Goal: Task Accomplishment & Management: Manage account settings

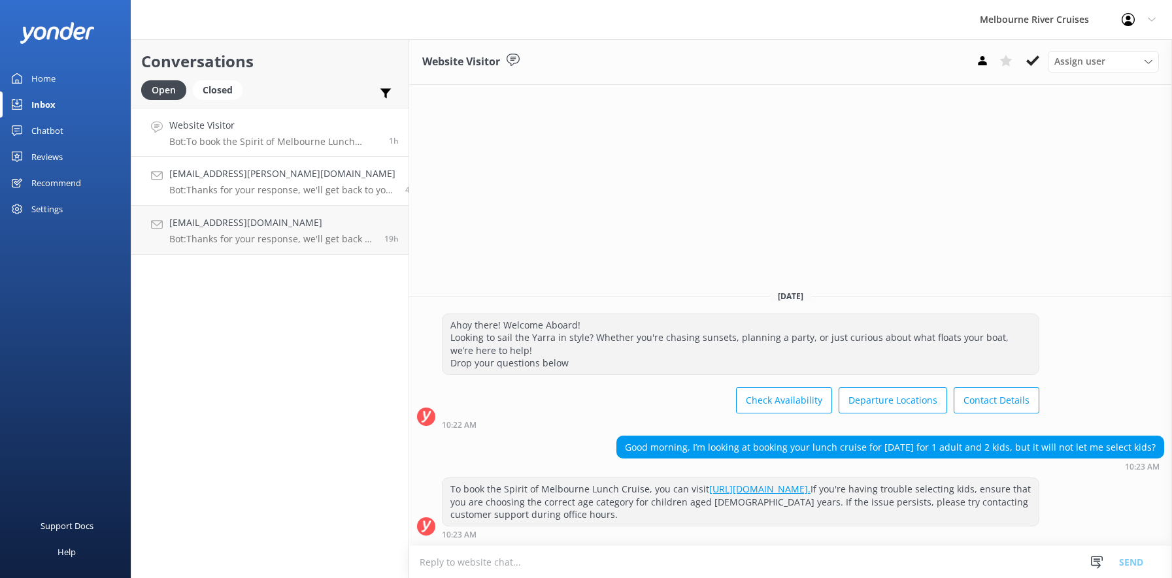
click at [244, 174] on h4 "[EMAIL_ADDRESS][PERSON_NAME][DOMAIN_NAME]" at bounding box center [282, 174] width 226 height 14
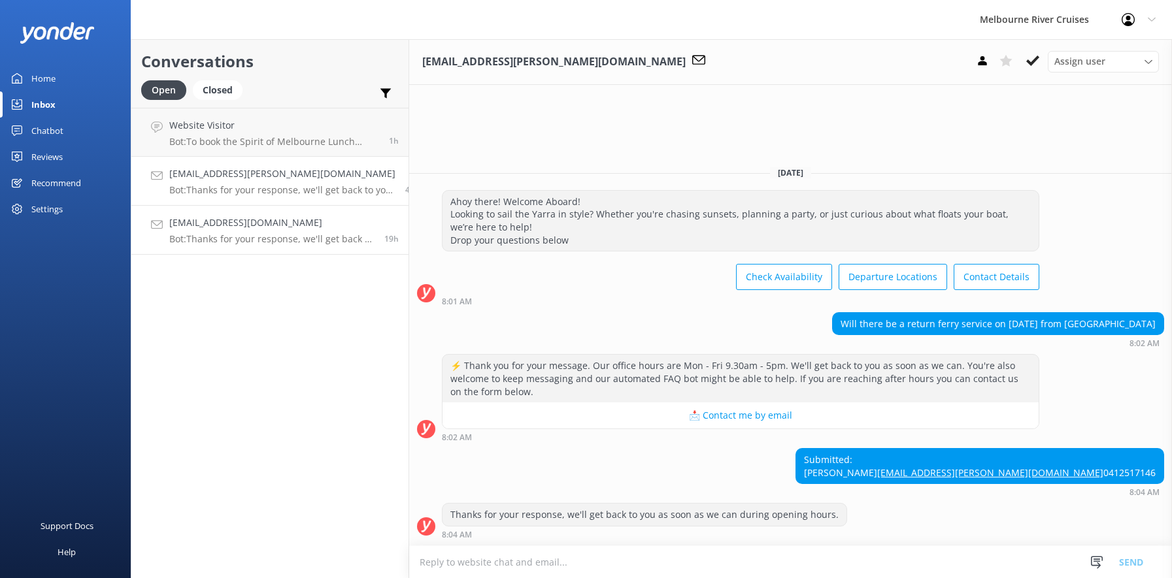
click at [232, 237] on p "Bot: Thanks for your response, we'll get back to you as soon as we can during o…" at bounding box center [271, 239] width 205 height 12
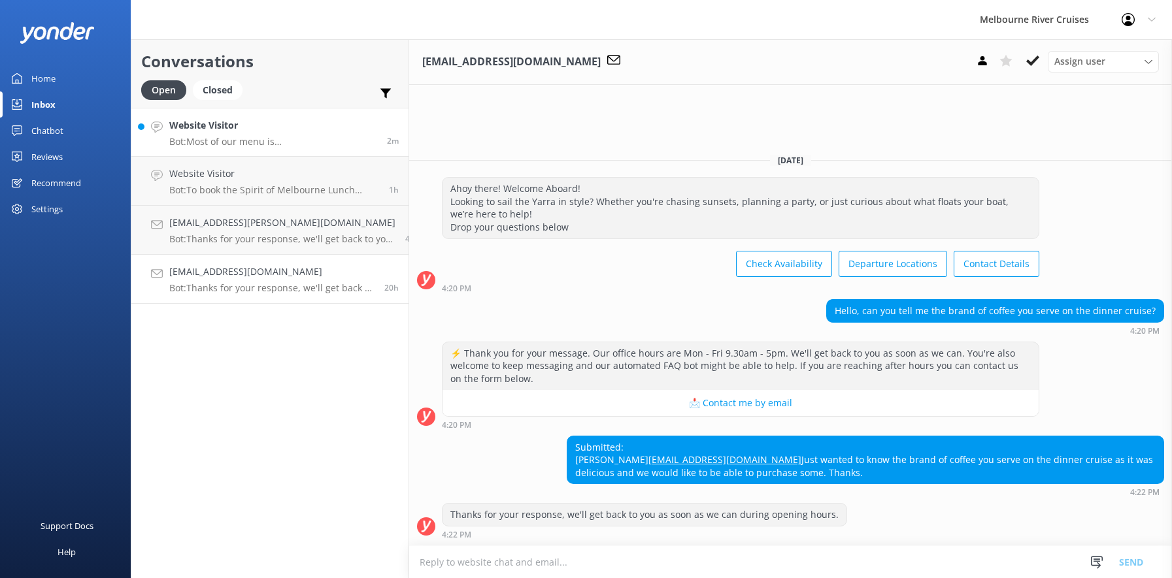
click at [225, 135] on div "Website Visitor Bot: Most of our menu is [DEMOGRAPHIC_DATA], though please note…" at bounding box center [273, 132] width 208 height 28
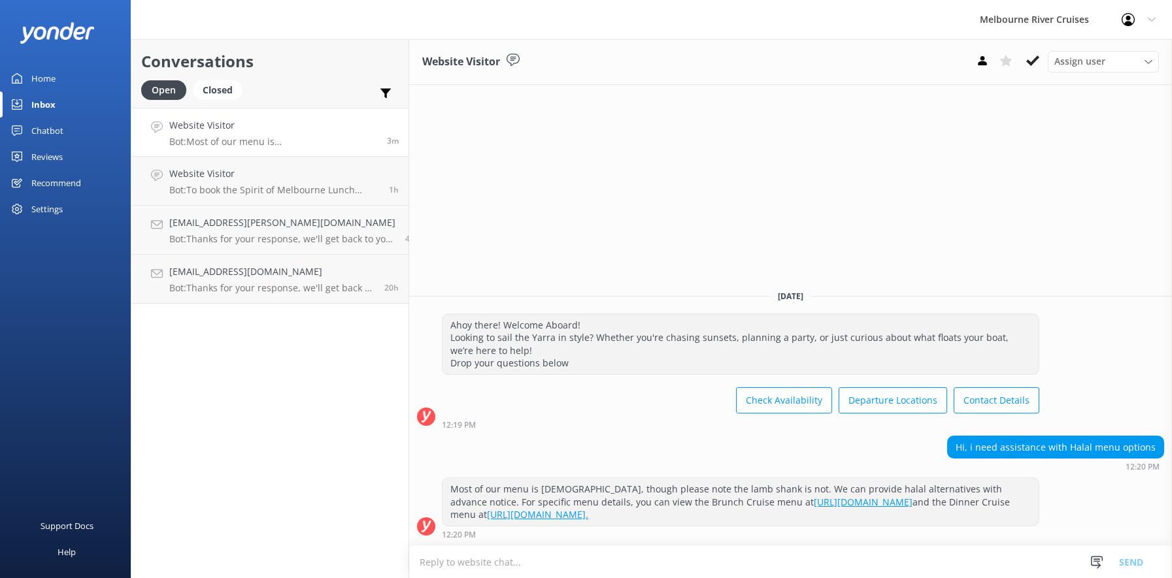
click at [39, 78] on div "Home" at bounding box center [43, 78] width 24 height 26
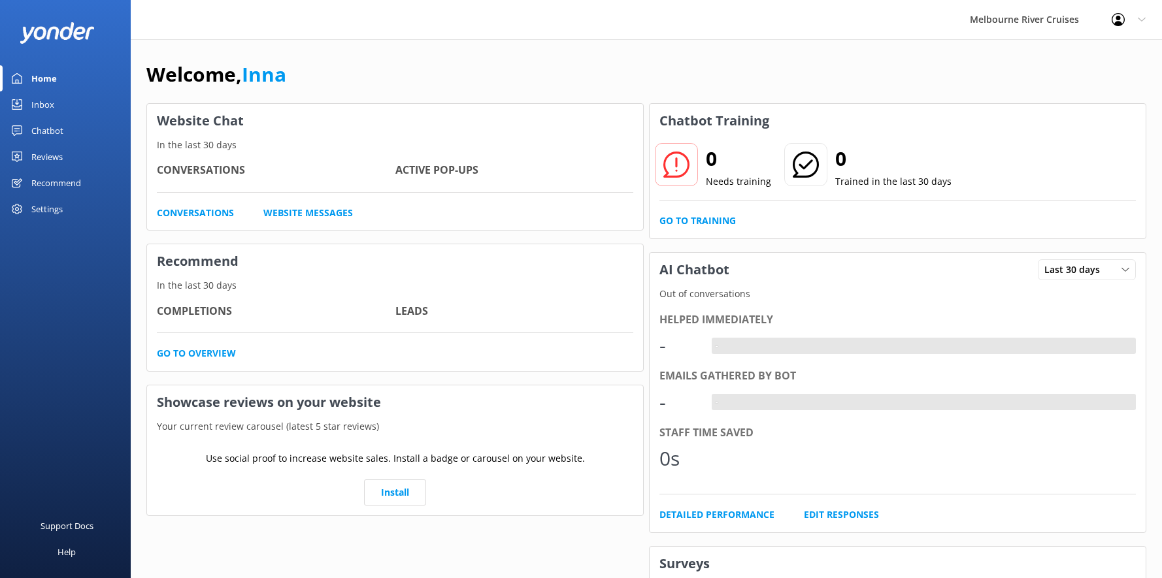
click at [41, 104] on div "Inbox" at bounding box center [42, 104] width 23 height 26
